Goal: Complete application form

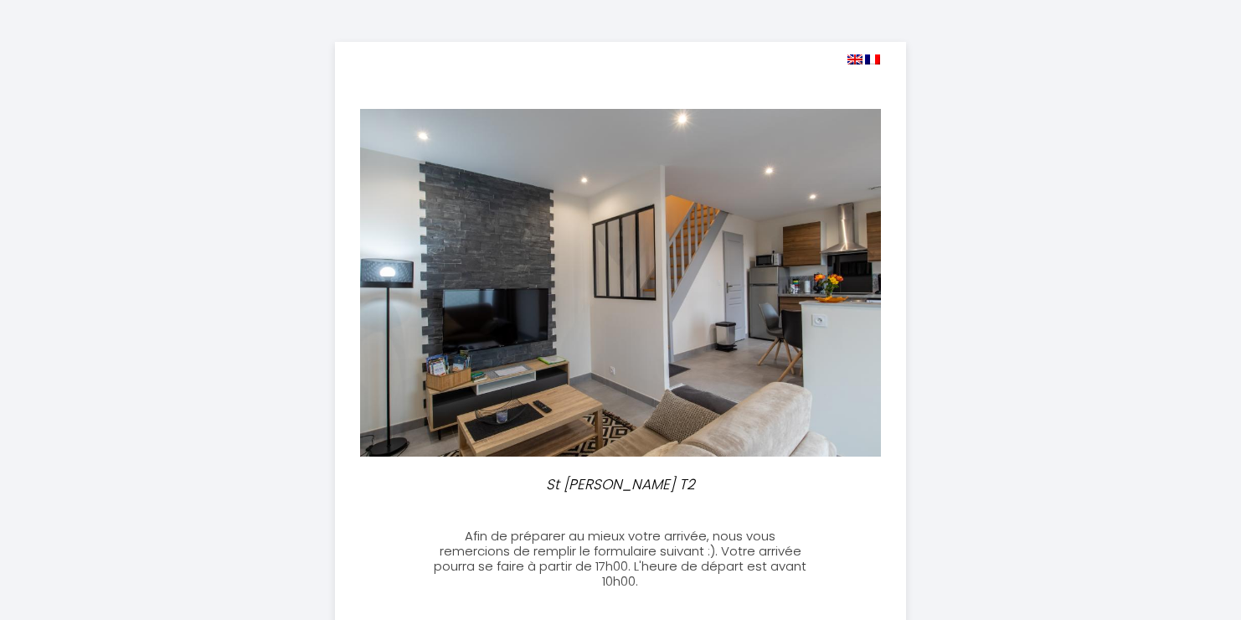
select select
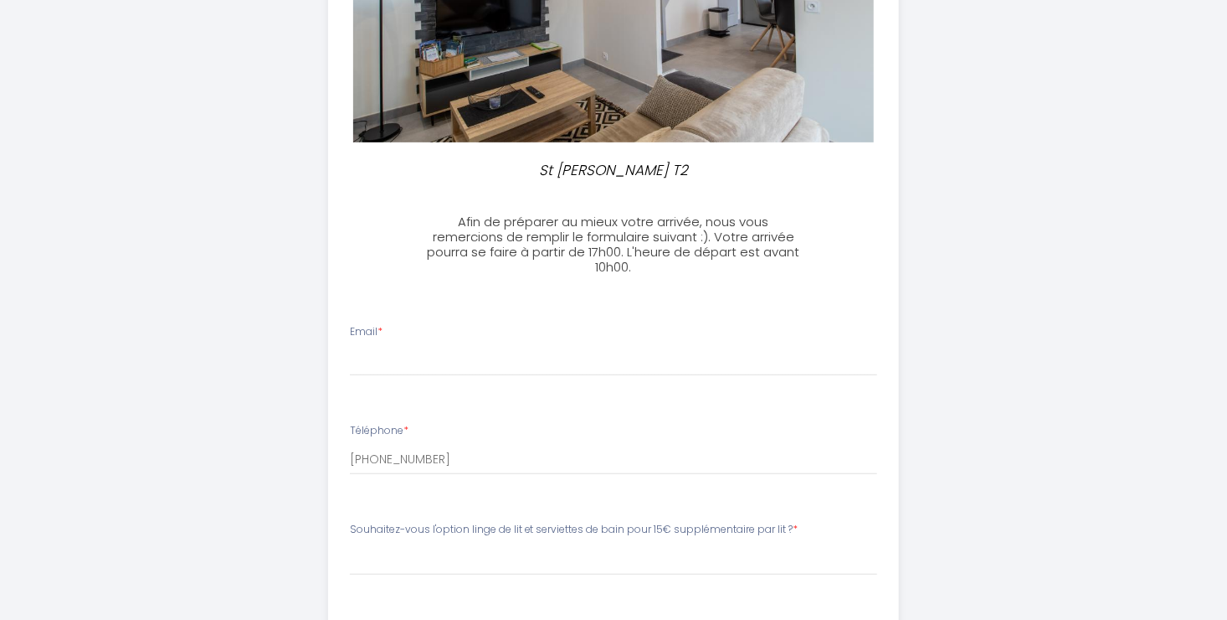
scroll to position [263, 0]
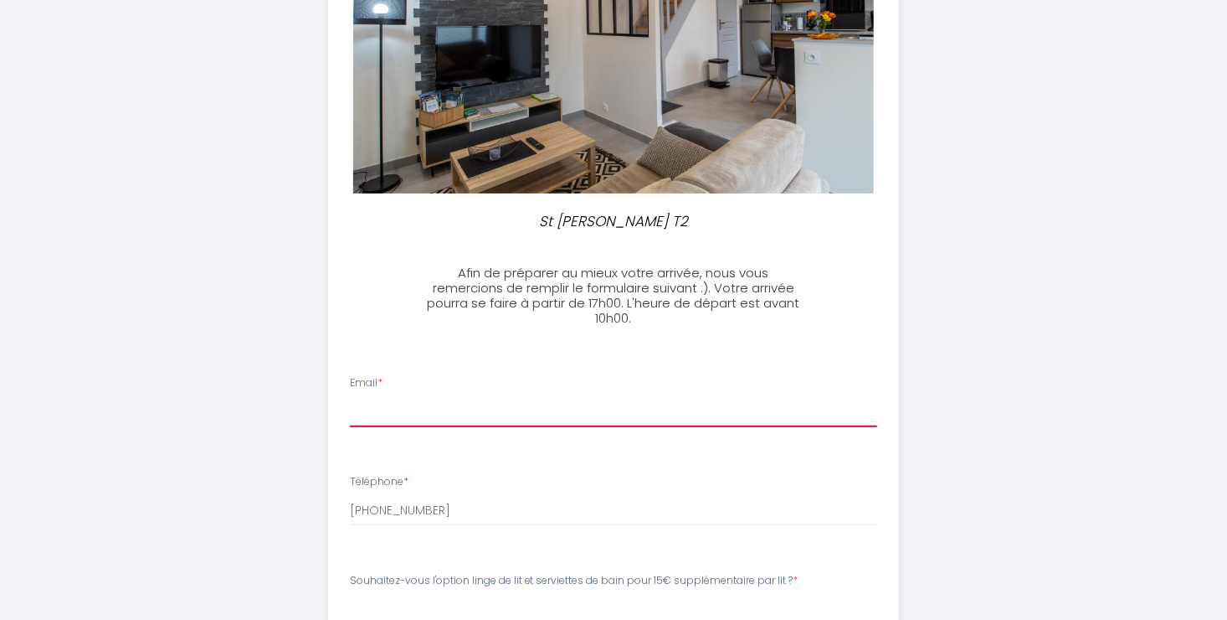
click at [375, 421] on input "Email *" at bounding box center [614, 412] width 528 height 30
type input "[EMAIL_ADDRESS][DOMAIN_NAME]"
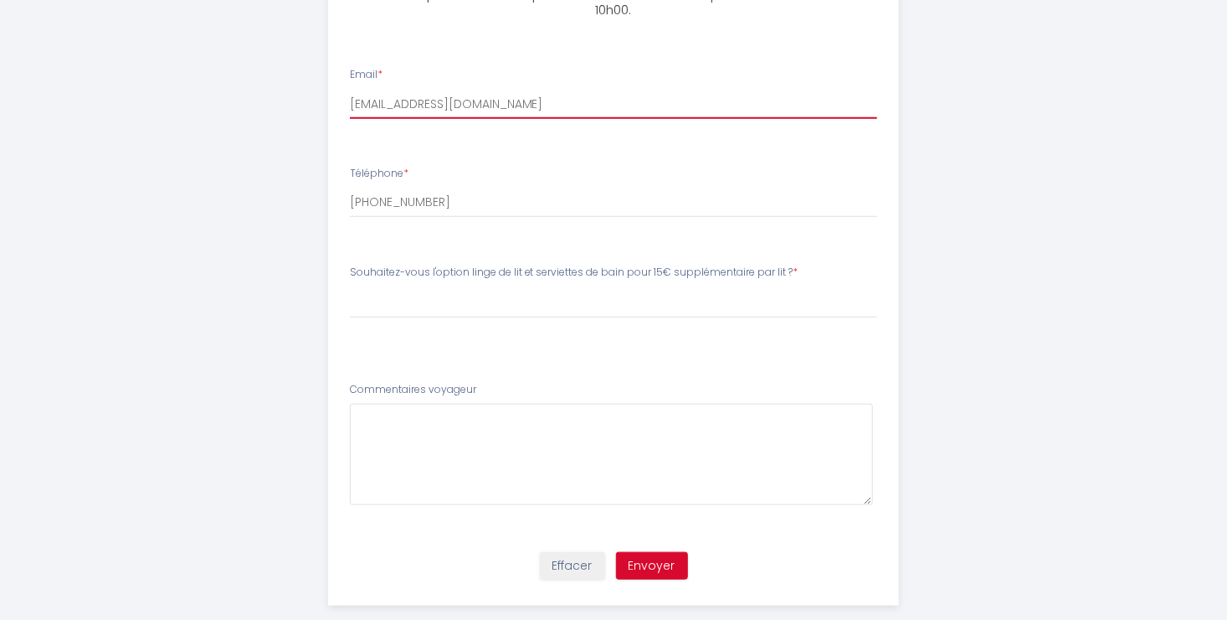
scroll to position [598, 0]
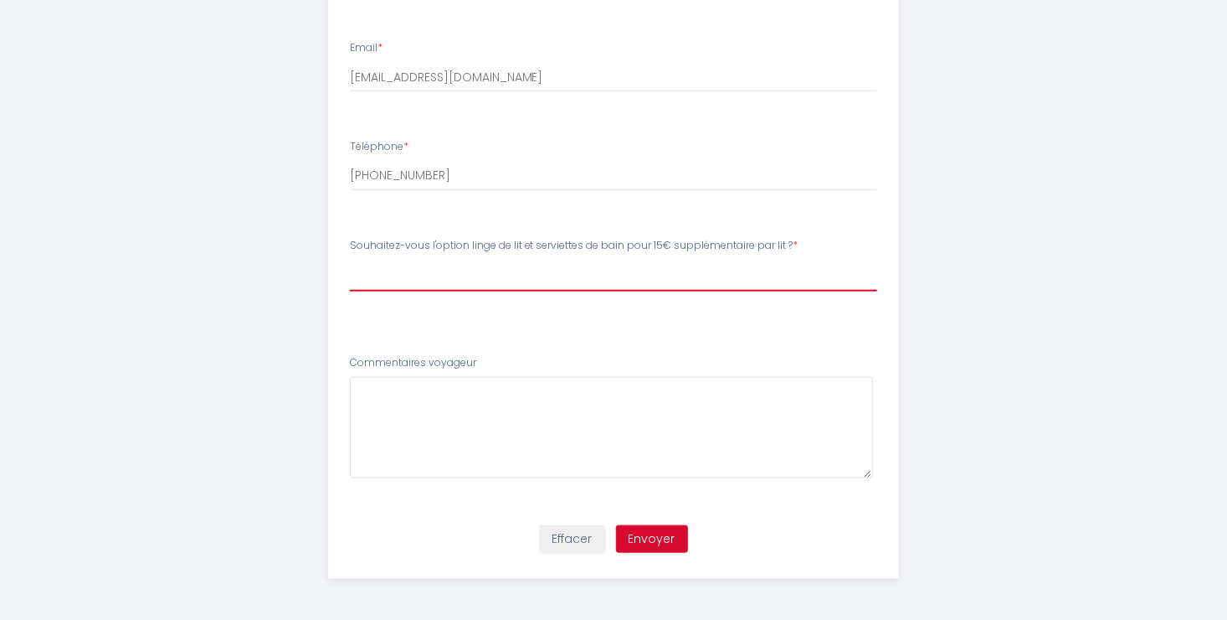
click at [763, 261] on select "[PERSON_NAME]-vous l'option linge de lit et serviettes de bain pour 15€ supplém…" at bounding box center [614, 276] width 528 height 32
select select "Oui, j'ai besoin de draps dans 2 lits."
click at [350, 260] on select "[PERSON_NAME]-vous l'option linge de lit et serviettes de bain pour 15€ supplém…" at bounding box center [614, 276] width 528 height 32
click at [552, 281] on select "[PERSON_NAME]-vous l'option linge de lit et serviettes de bain pour 15€ supplém…" at bounding box center [614, 276] width 528 height 32
click at [658, 544] on button "Envoyer" at bounding box center [652, 539] width 72 height 28
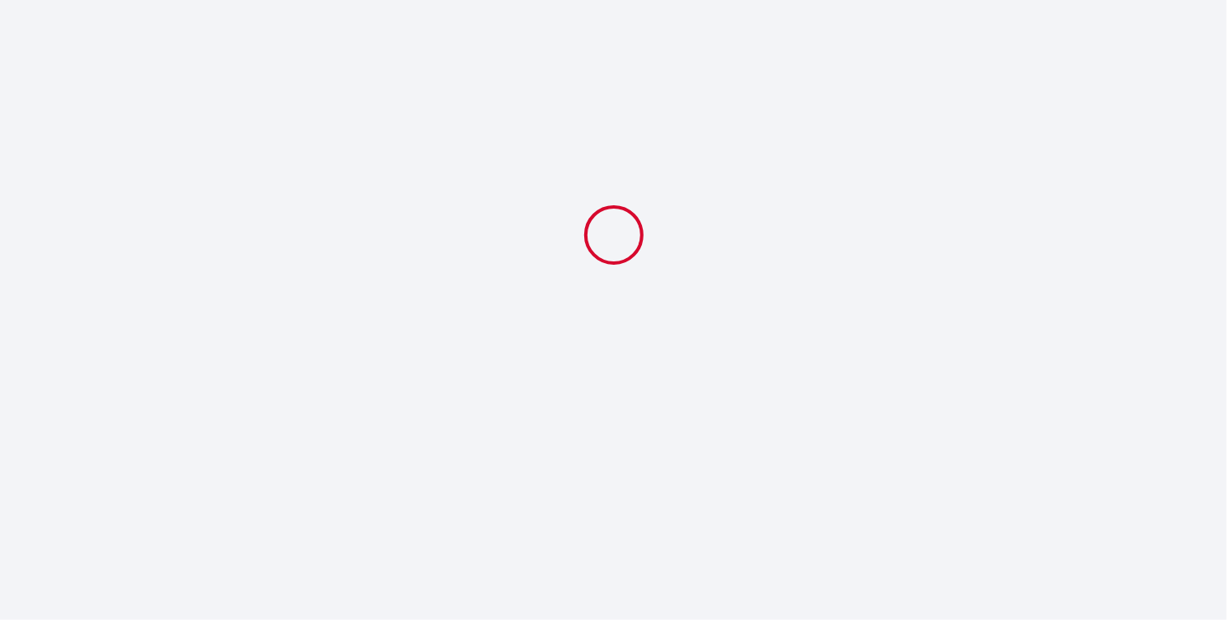
scroll to position [0, 0]
select select "Oui, j'ai besoin de draps dans 2 lits."
